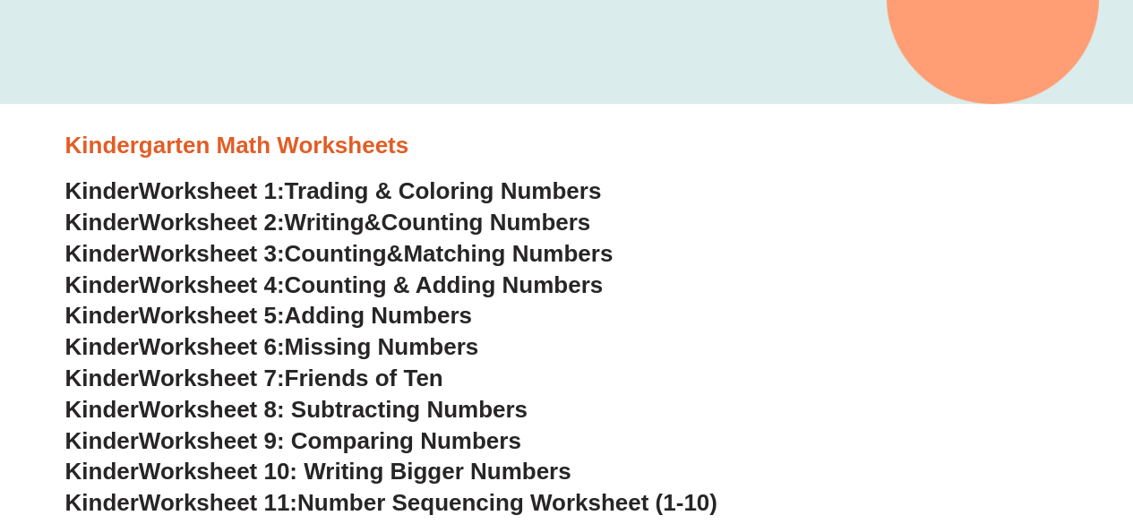
scroll to position [420, 0]
click at [387, 244] on span "Counting" at bounding box center [336, 252] width 102 height 27
click at [355, 287] on span "Counting & Adding Numbers" at bounding box center [444, 283] width 319 height 27
click at [394, 323] on span "Adding Numbers" at bounding box center [378, 314] width 187 height 27
click at [367, 348] on span "Missing Numbers" at bounding box center [382, 345] width 194 height 27
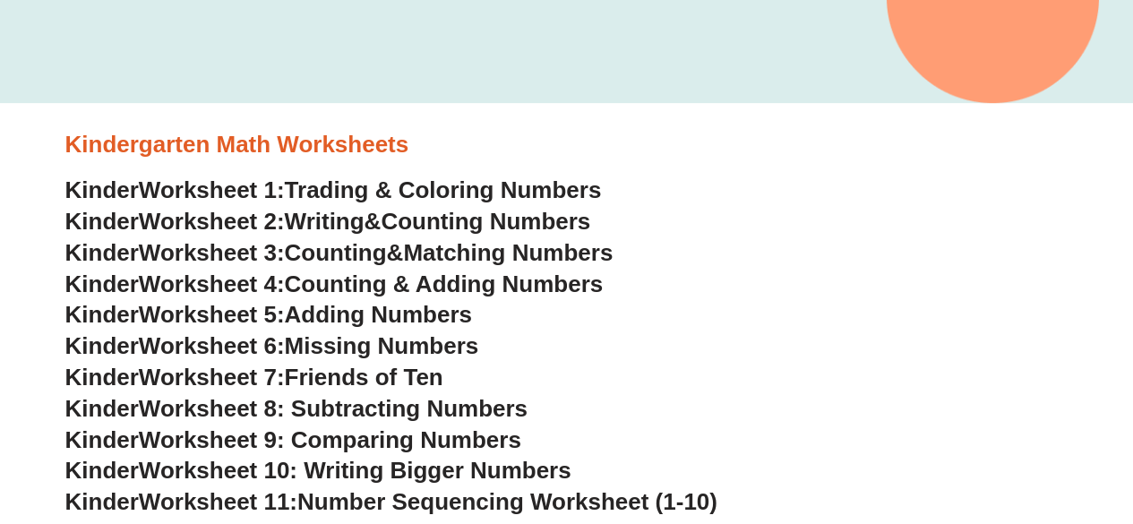
click at [397, 375] on span "Friends of Ten" at bounding box center [364, 377] width 158 height 27
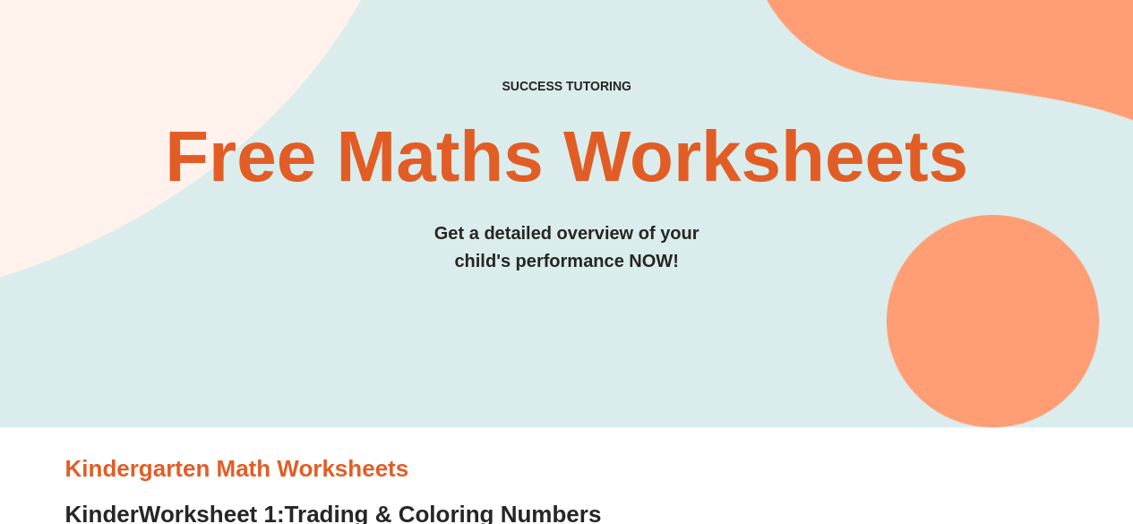
scroll to position [0, 0]
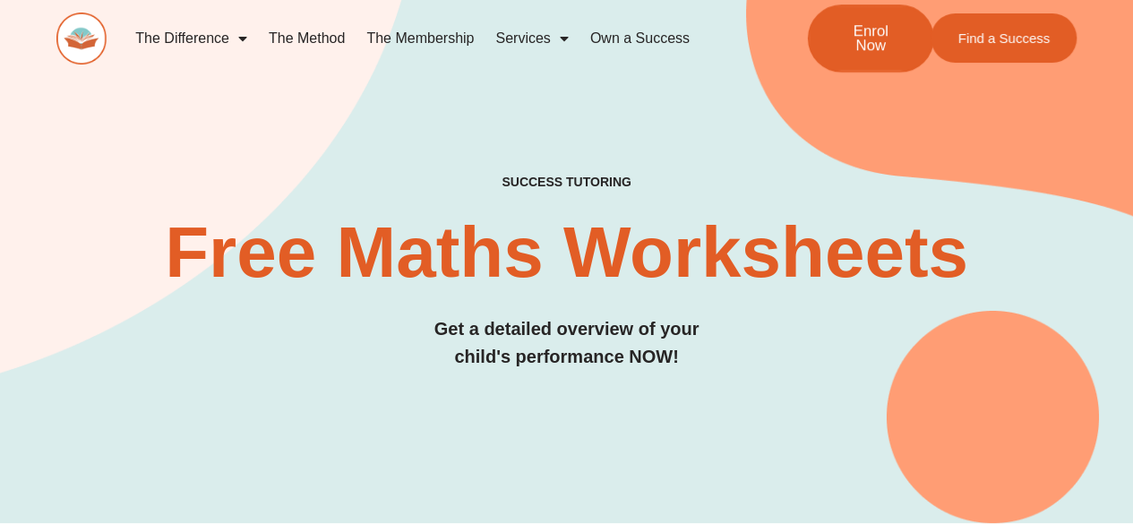
click at [866, 37] on span "Enrol Now" at bounding box center [870, 38] width 66 height 30
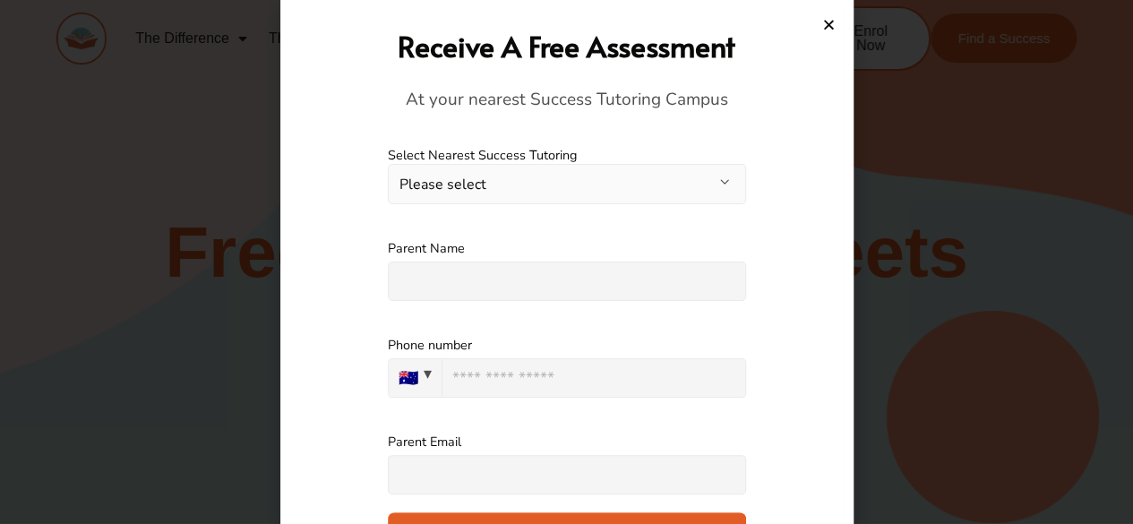
click at [831, 21] on icon "Close" at bounding box center [828, 24] width 13 height 13
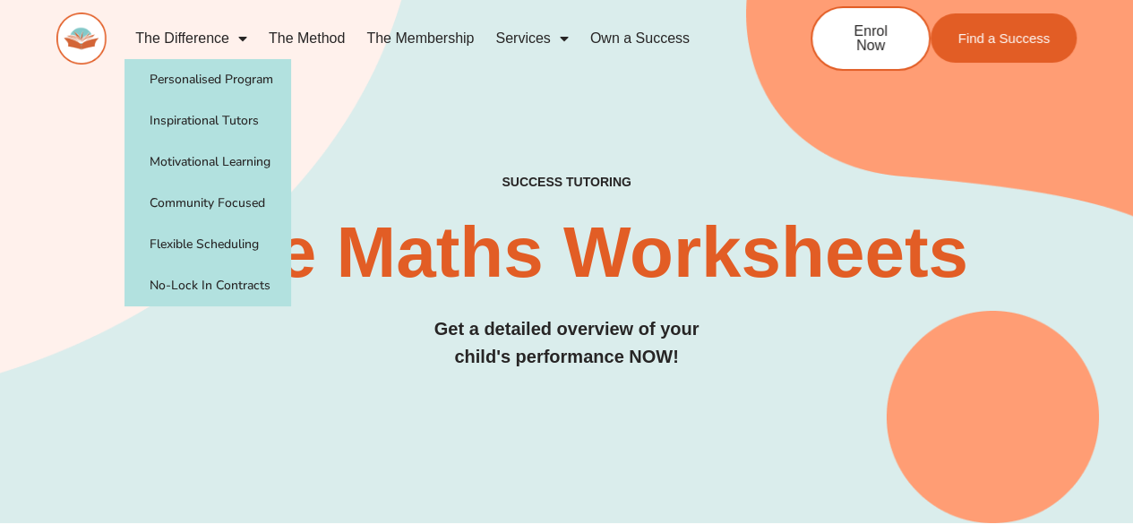
click at [186, 39] on link "The Difference" at bounding box center [190, 38] width 133 height 41
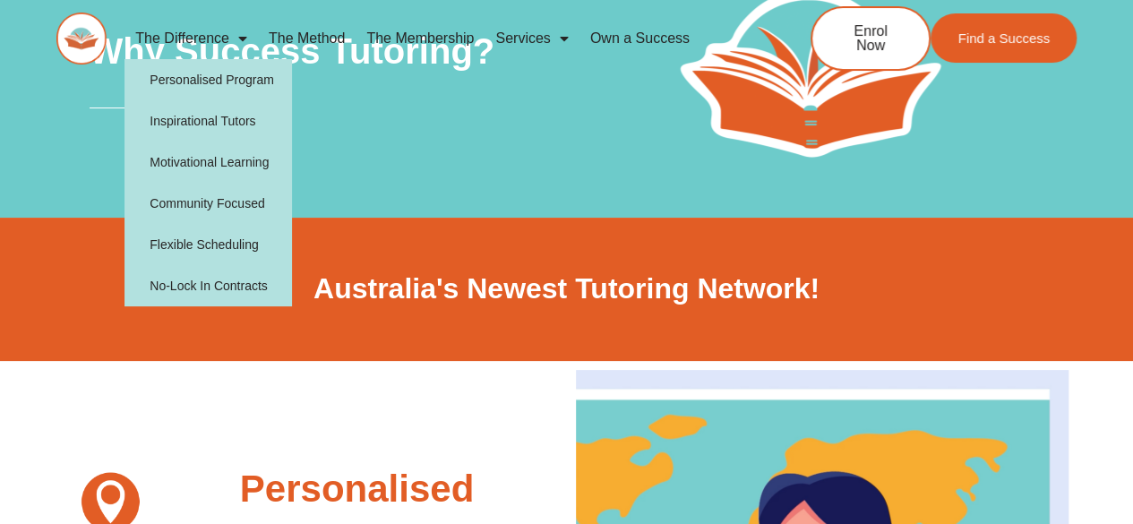
click at [176, 30] on link "The Difference" at bounding box center [190, 38] width 133 height 41
